Goal: Navigation & Orientation: Find specific page/section

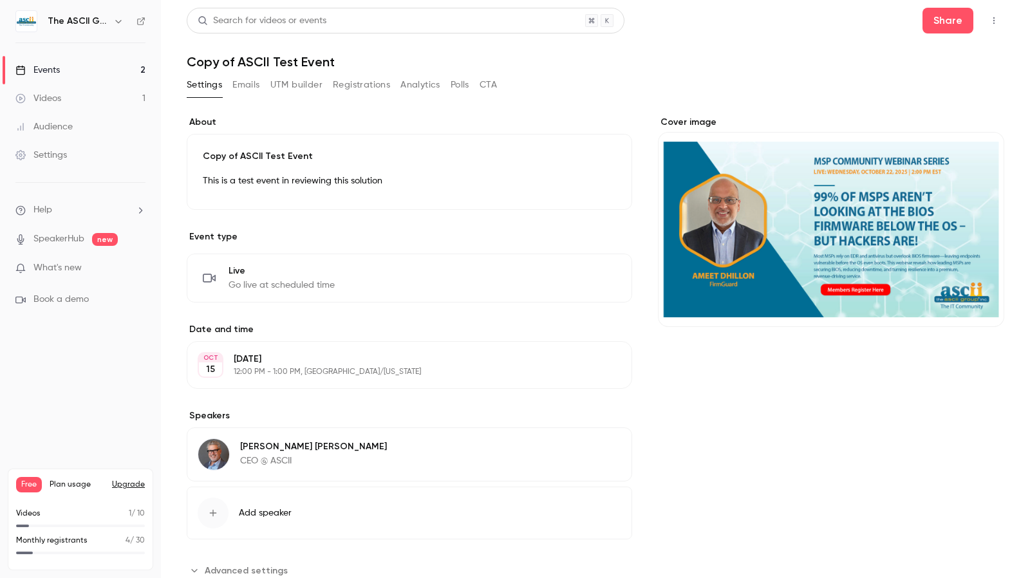
click at [952, 61] on h1 "Copy of ASCII Test Event" at bounding box center [595, 61] width 817 height 15
click at [76, 72] on link "Events 2" at bounding box center [80, 70] width 161 height 28
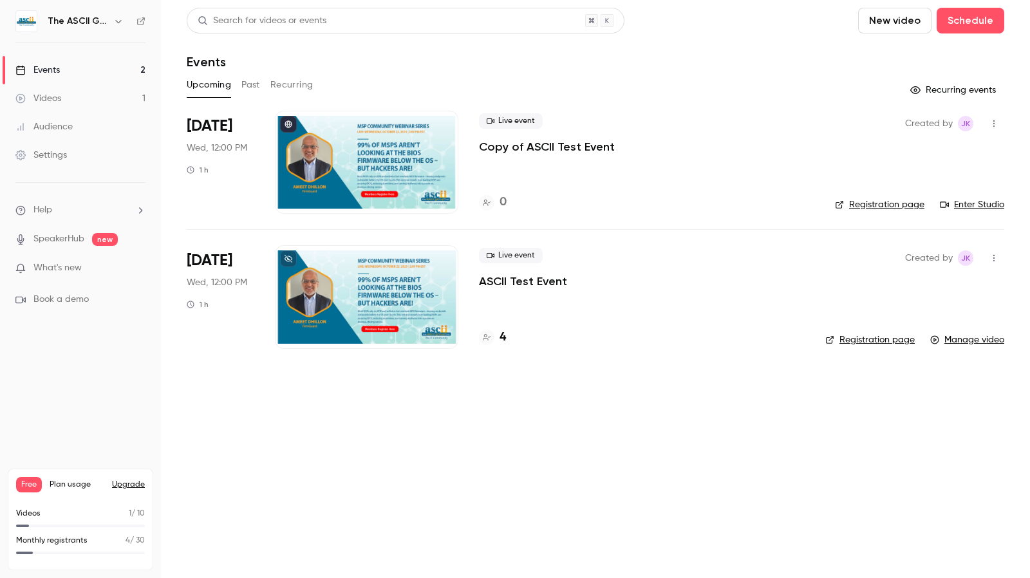
click at [894, 203] on link "Registration page" at bounding box center [879, 204] width 89 height 13
click at [972, 204] on link "Enter Studio" at bounding box center [972, 204] width 64 height 13
